Goal: Information Seeking & Learning: Learn about a topic

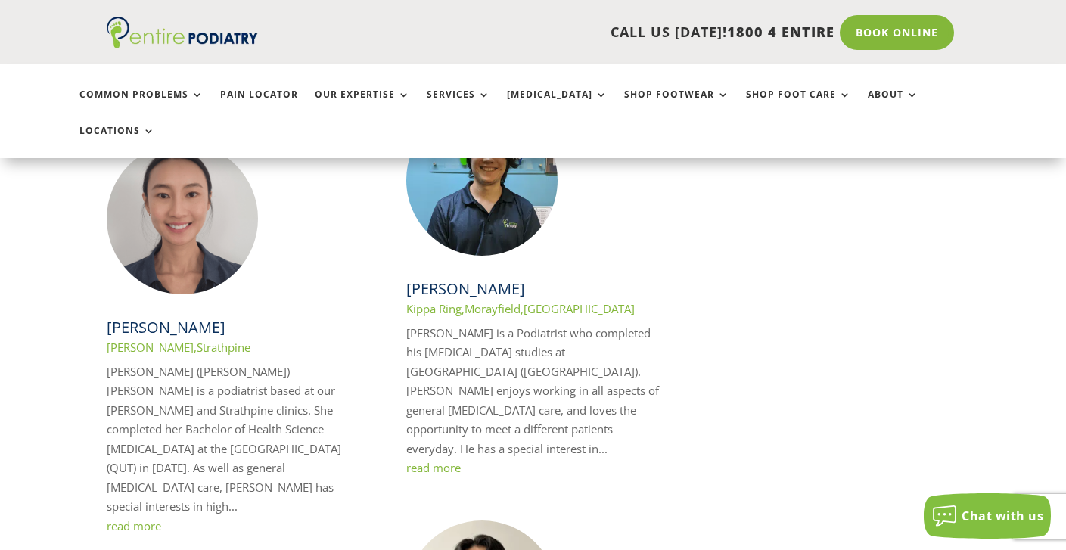
scroll to position [2421, 0]
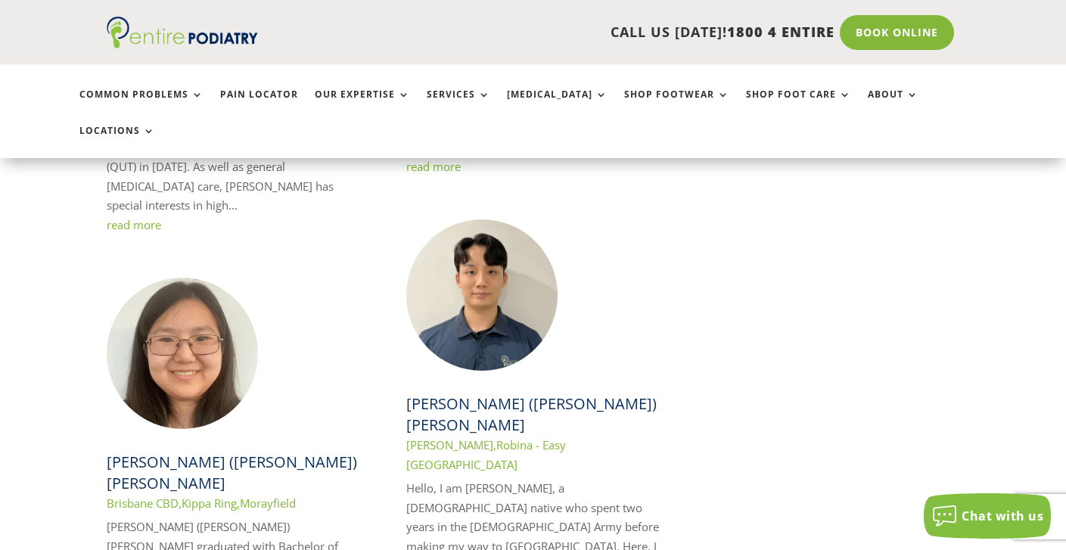
scroll to position [2398, 0]
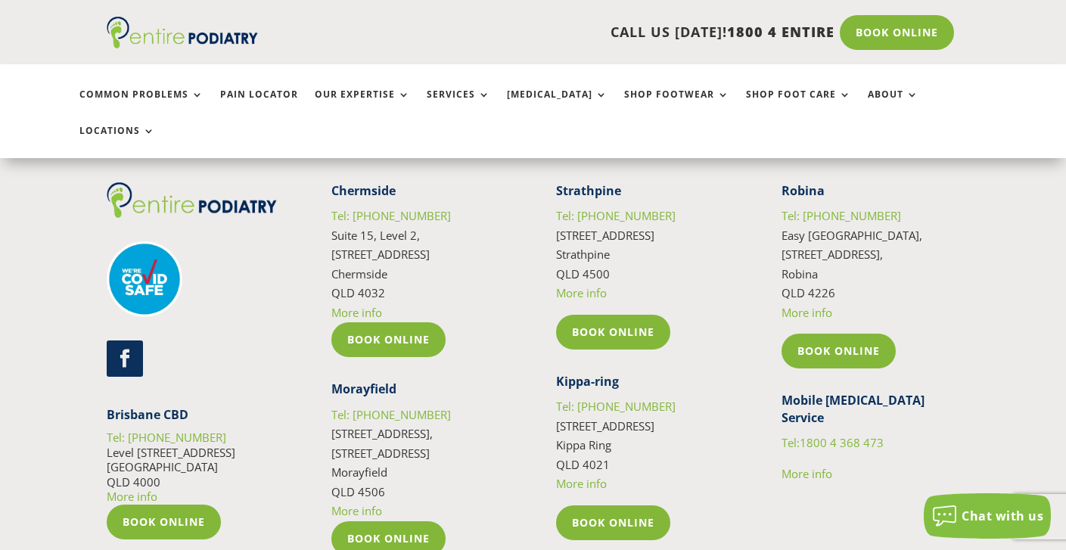
scroll to position [2603, 0]
